Goal: Task Accomplishment & Management: Use online tool/utility

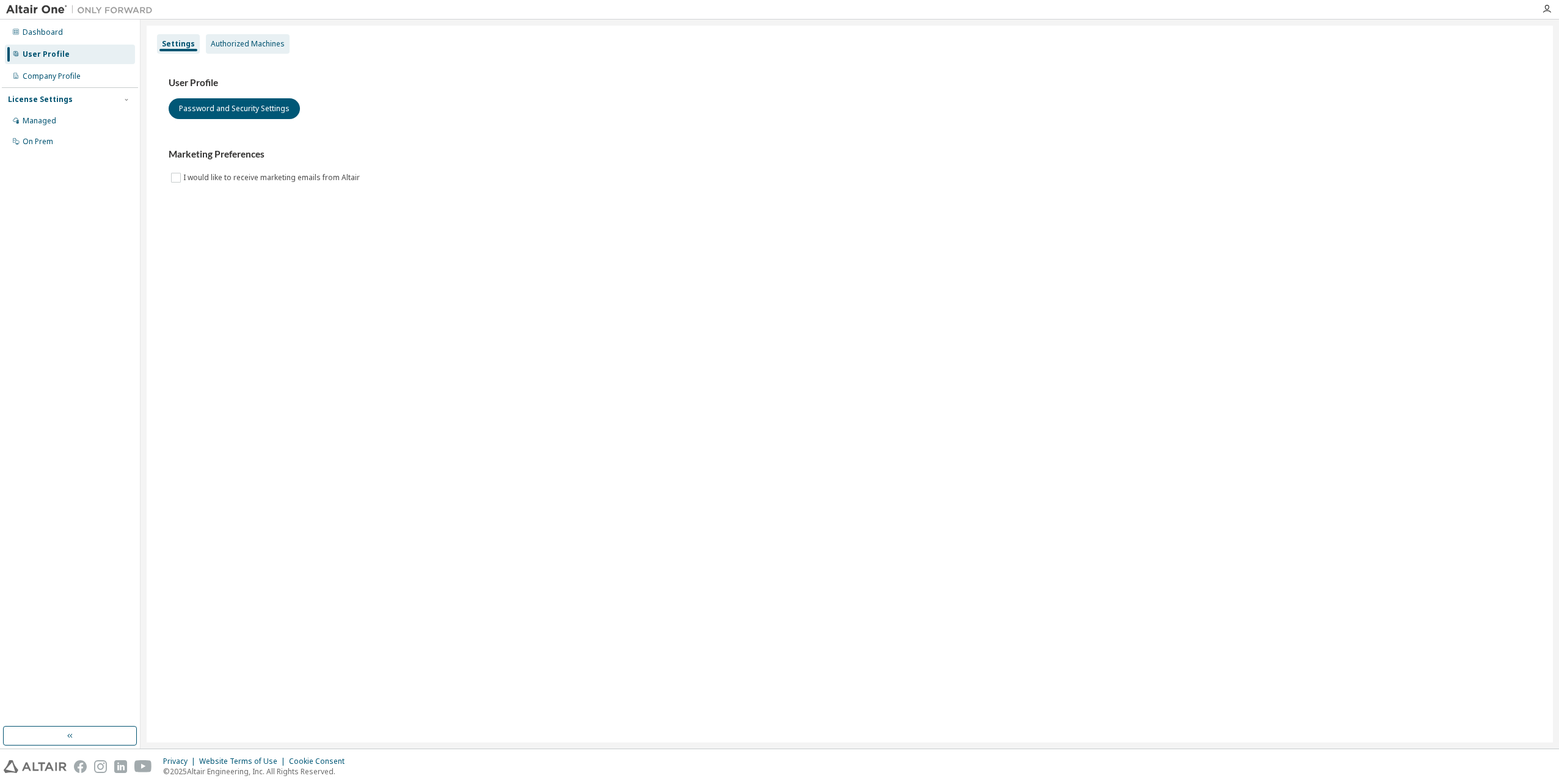
click at [250, 46] on div "Authorized Machines" at bounding box center [248, 44] width 74 height 10
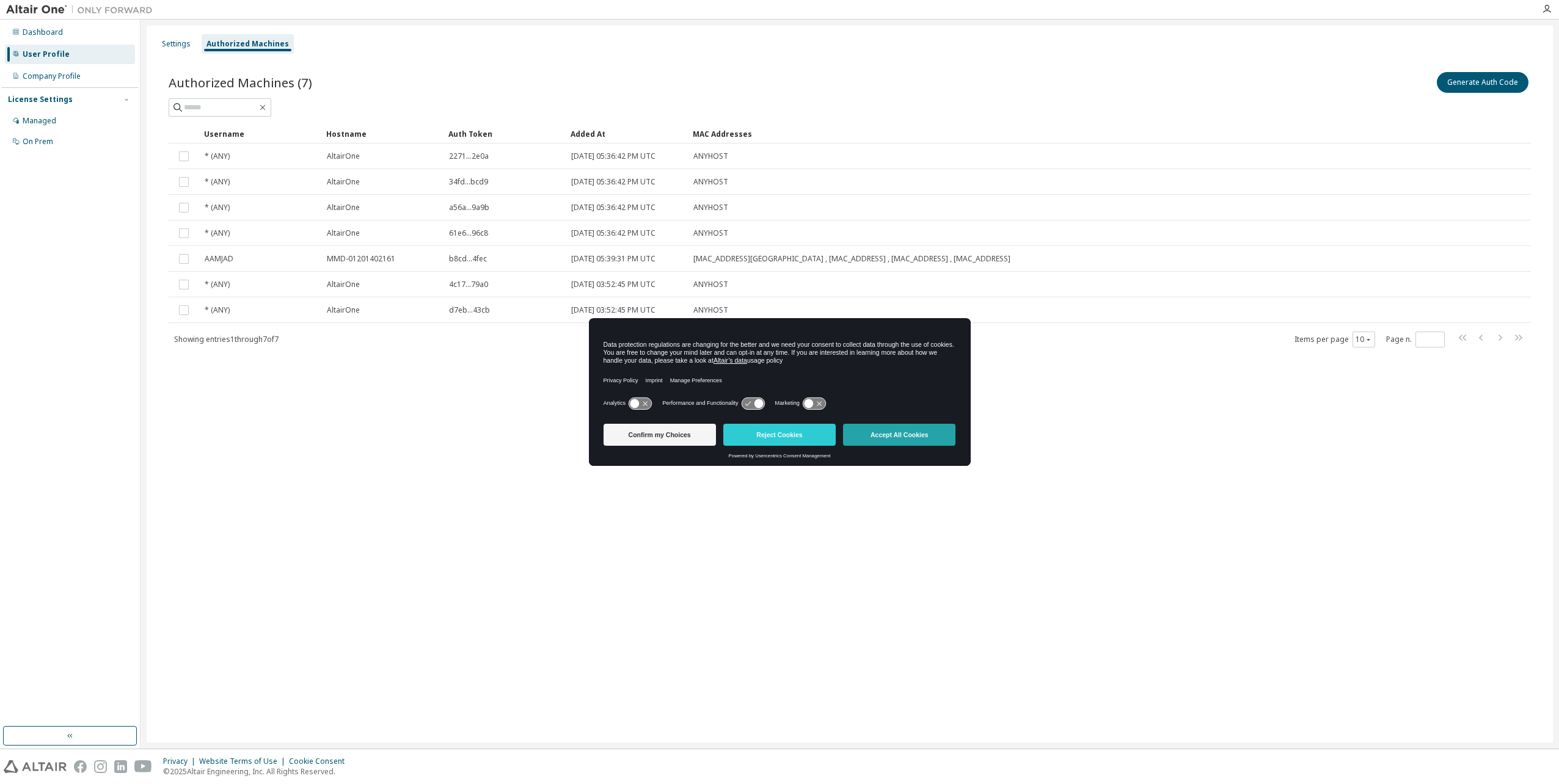
click at [905, 435] on button "Accept All Cookies" at bounding box center [899, 435] width 112 height 22
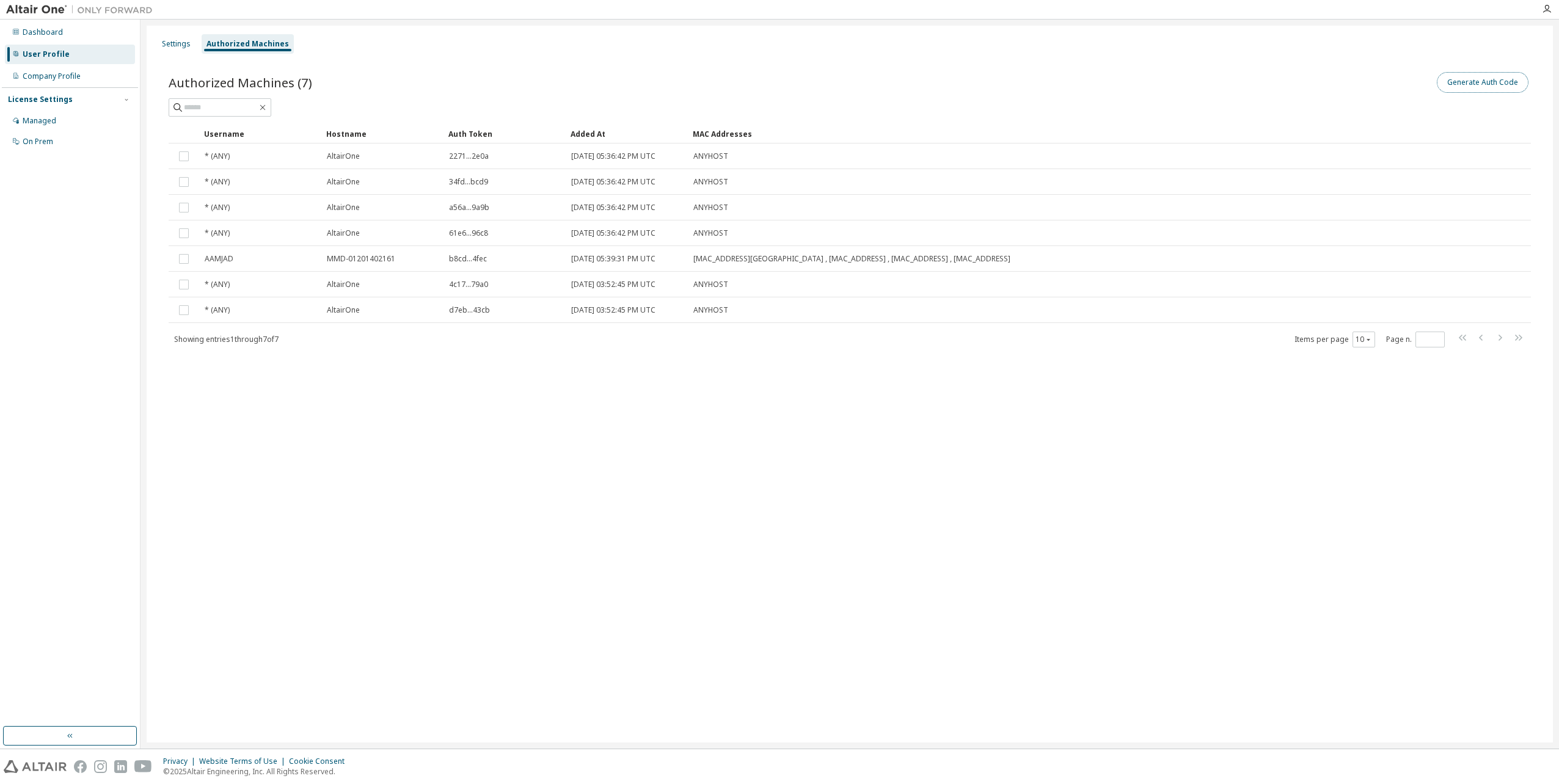
click at [1476, 82] on button "Generate Auth Code" at bounding box center [1483, 83] width 92 height 21
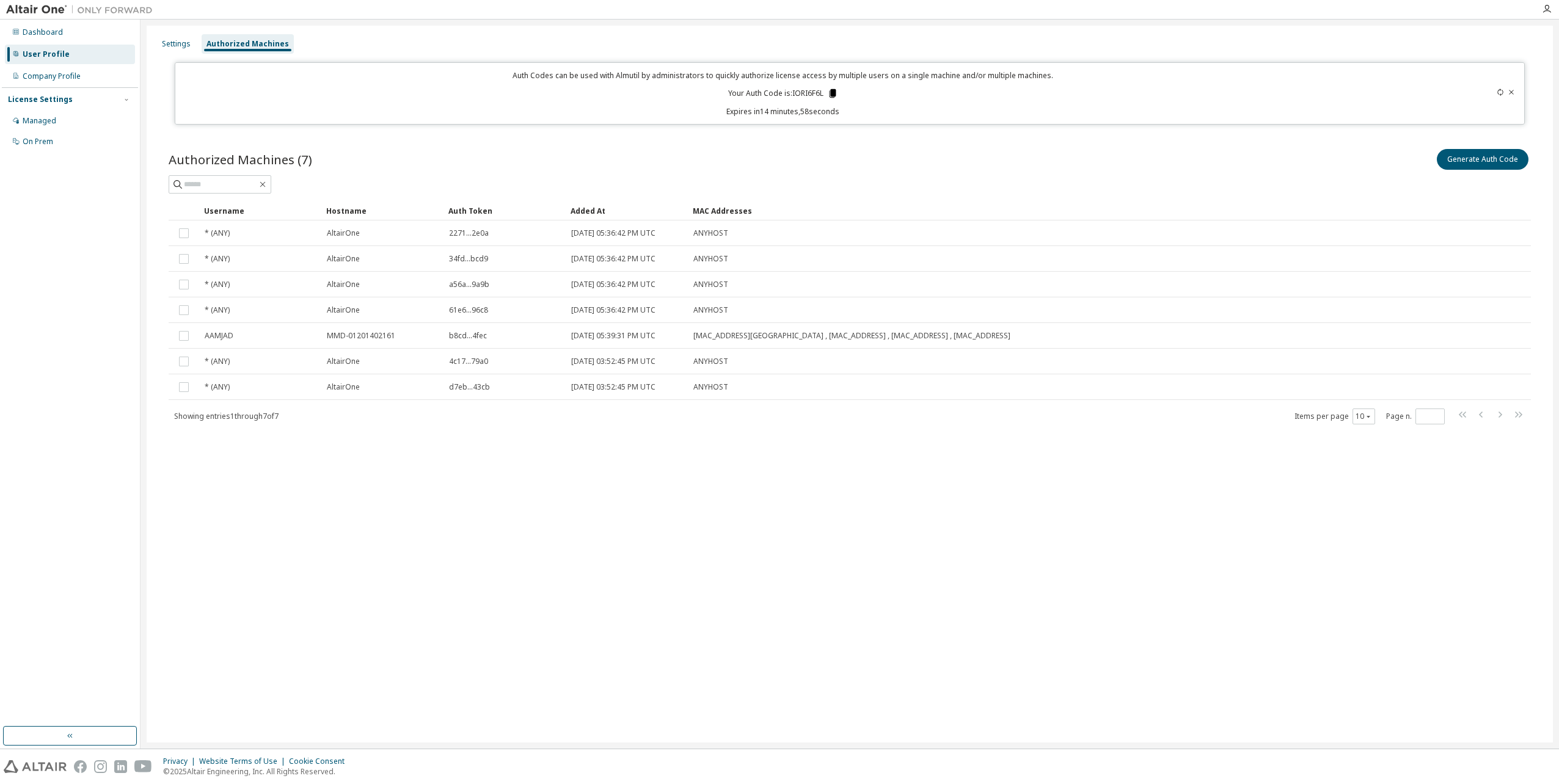
click at [835, 95] on icon at bounding box center [832, 93] width 6 height 8
